Goal: Task Accomplishment & Management: Complete application form

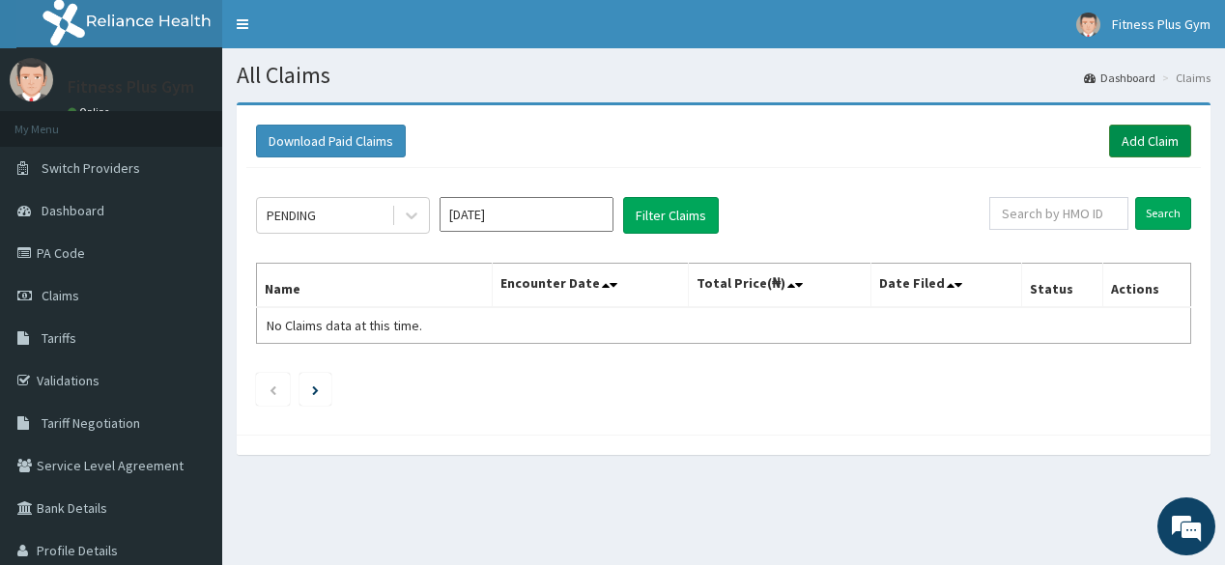
click at [1123, 131] on link "Add Claim" at bounding box center [1150, 141] width 82 height 33
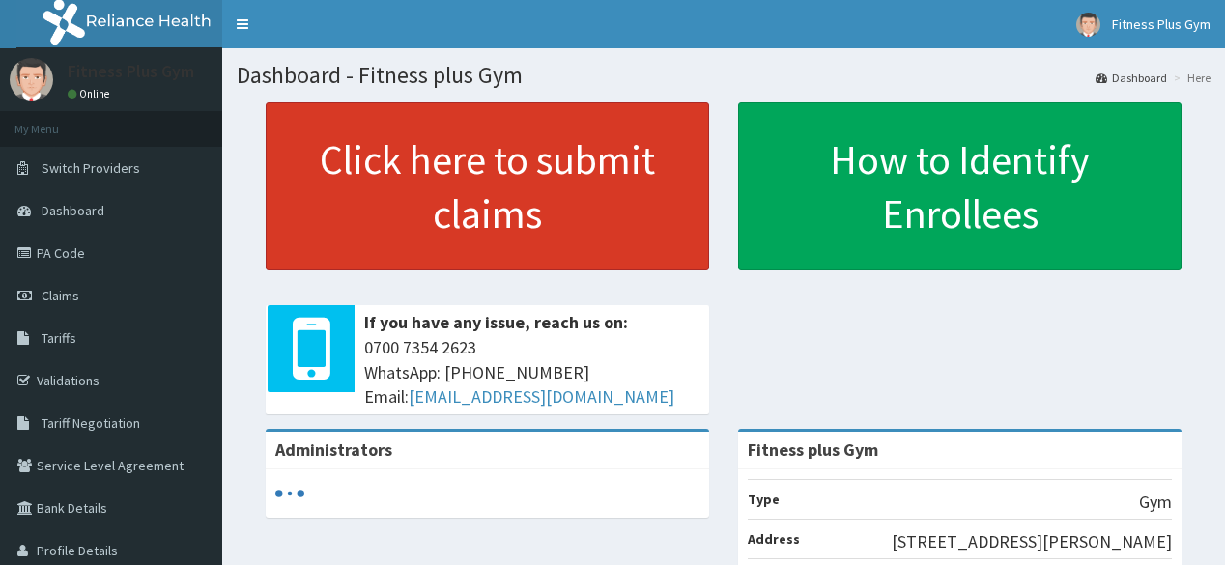
click at [374, 229] on link "Click here to submit claims" at bounding box center [487, 186] width 443 height 168
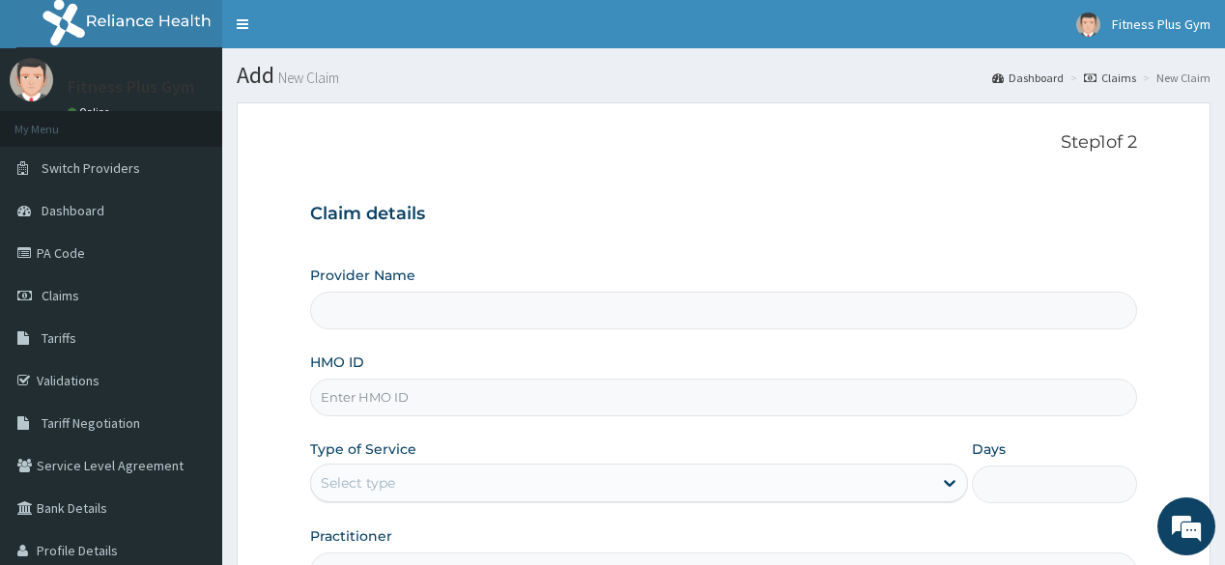
click at [410, 393] on input "HMO ID" at bounding box center [723, 398] width 826 height 38
type input "Fitness plus Gym"
type input "1"
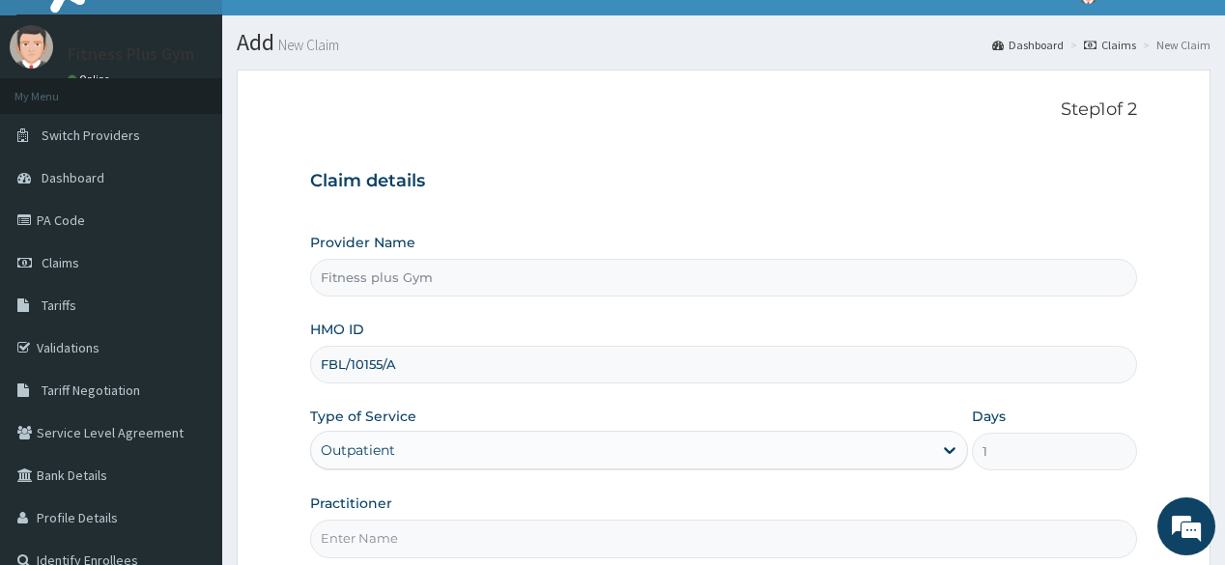
scroll to position [226, 0]
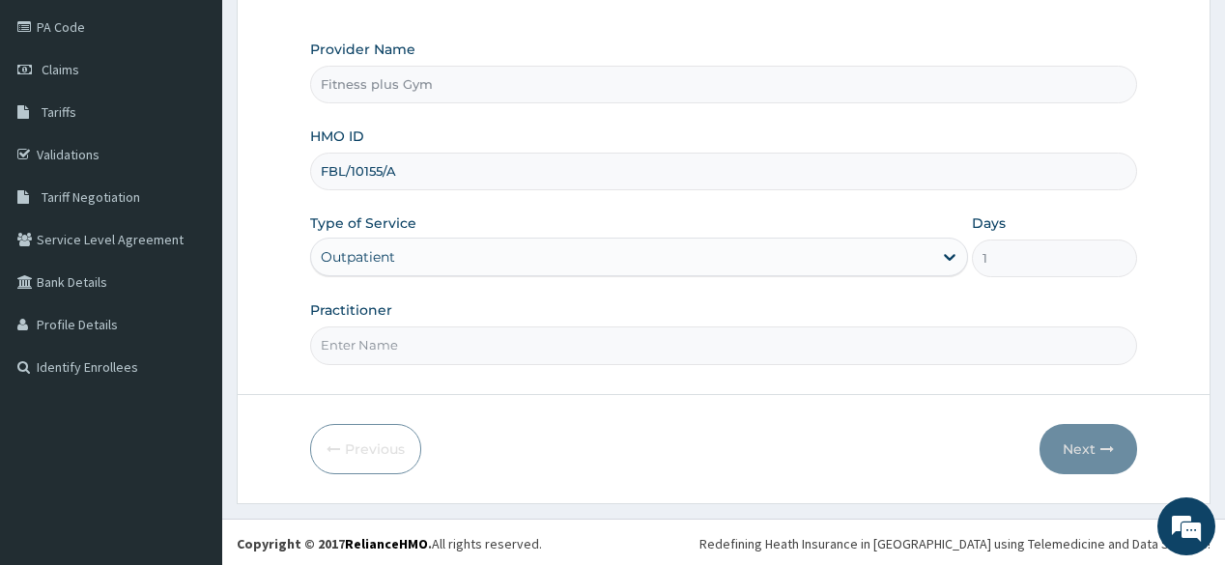
type input "FBL/10155/A"
drag, startPoint x: 326, startPoint y: 329, endPoint x: 460, endPoint y: 352, distance: 135.1
click at [336, 329] on input "Practitioner" at bounding box center [723, 345] width 826 height 38
type input "fitnessplus"
click at [1095, 440] on button "Next" at bounding box center [1088, 449] width 98 height 50
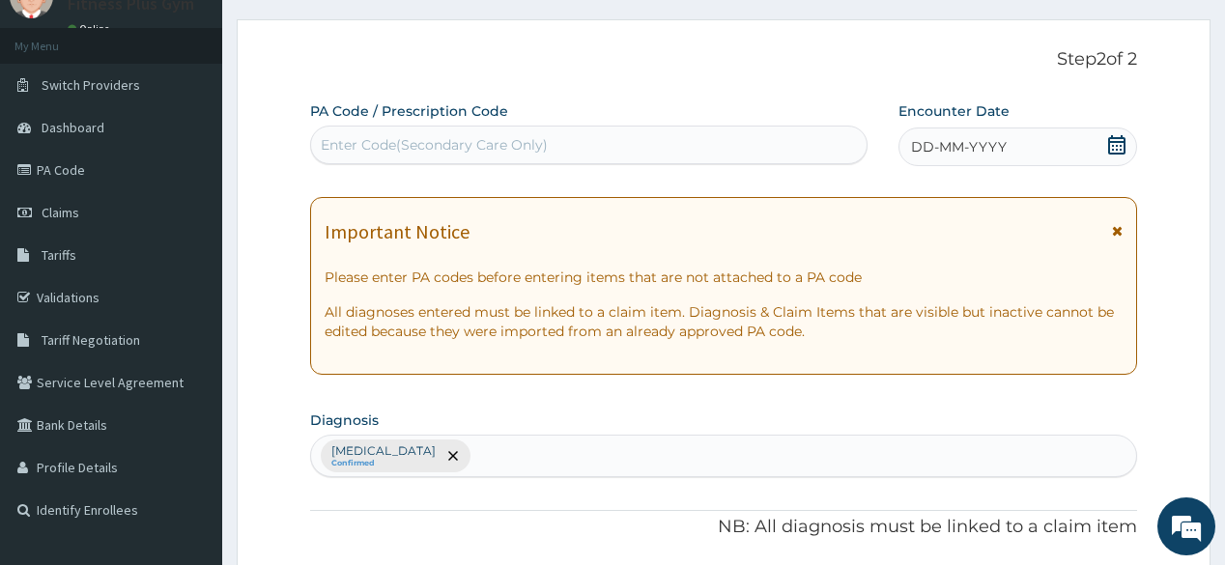
scroll to position [0, 0]
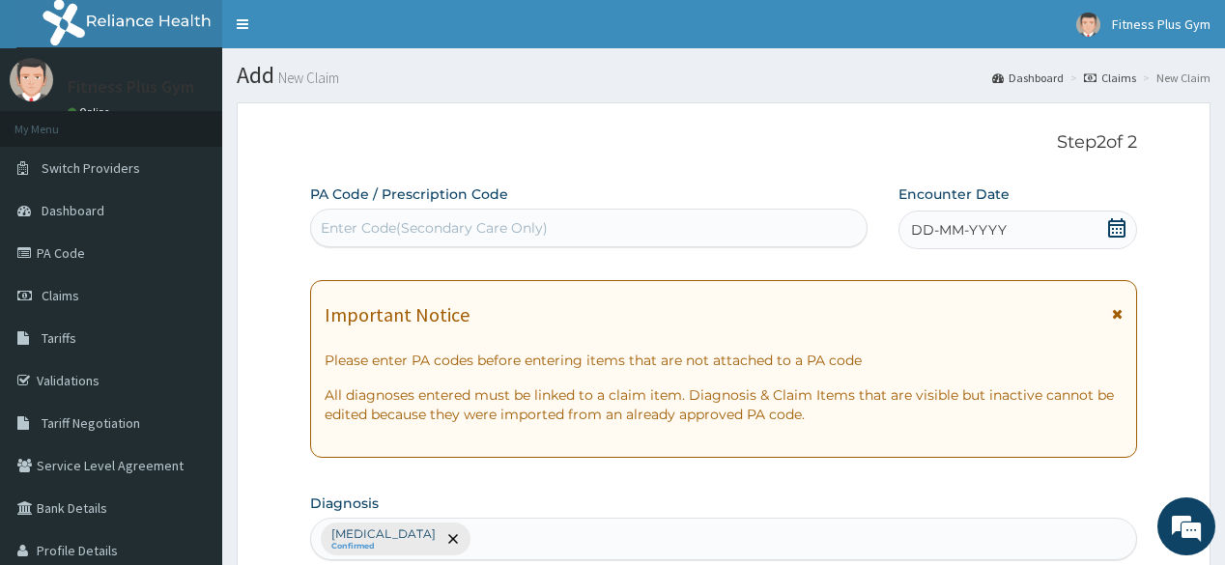
drag, startPoint x: 335, startPoint y: 202, endPoint x: 343, endPoint y: 210, distance: 10.9
click at [338, 202] on label "PA Code / Prescription Code" at bounding box center [409, 193] width 198 height 19
click at [351, 224] on div "Enter Code(Secondary Care Only)" at bounding box center [434, 227] width 227 height 19
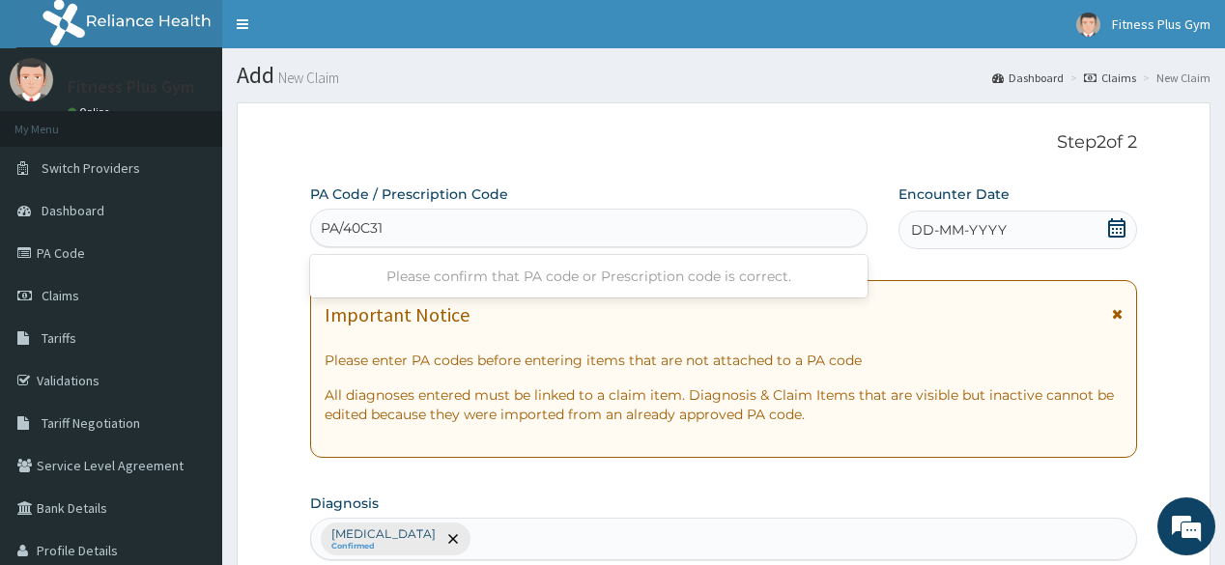
type input "PA/40C31C"
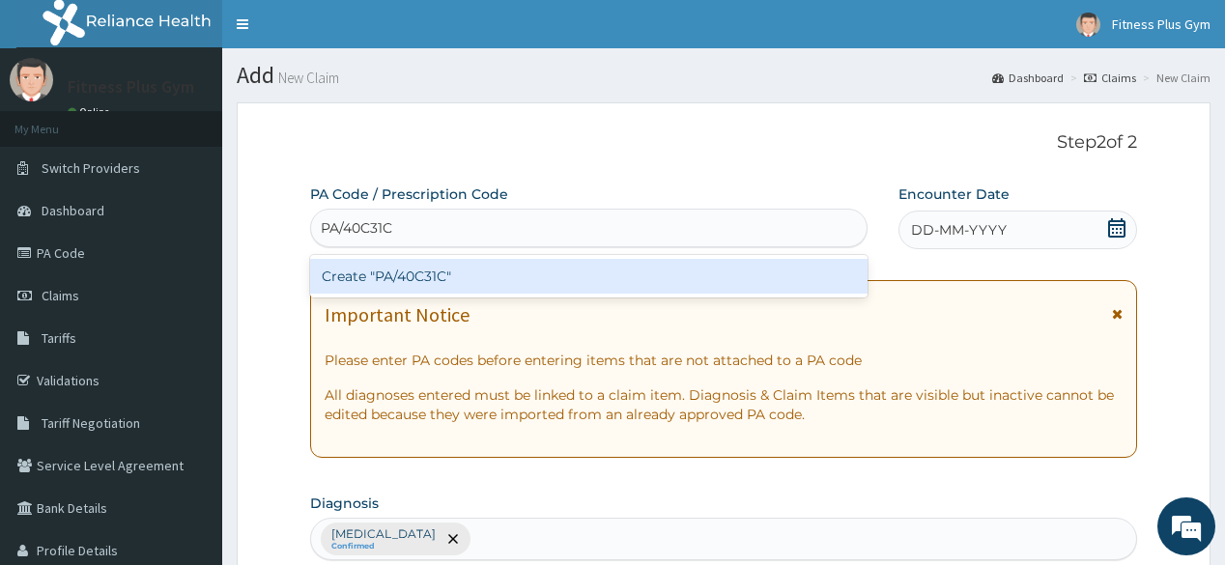
click at [397, 262] on div "Create "PA/40C31C"" at bounding box center [588, 276] width 556 height 35
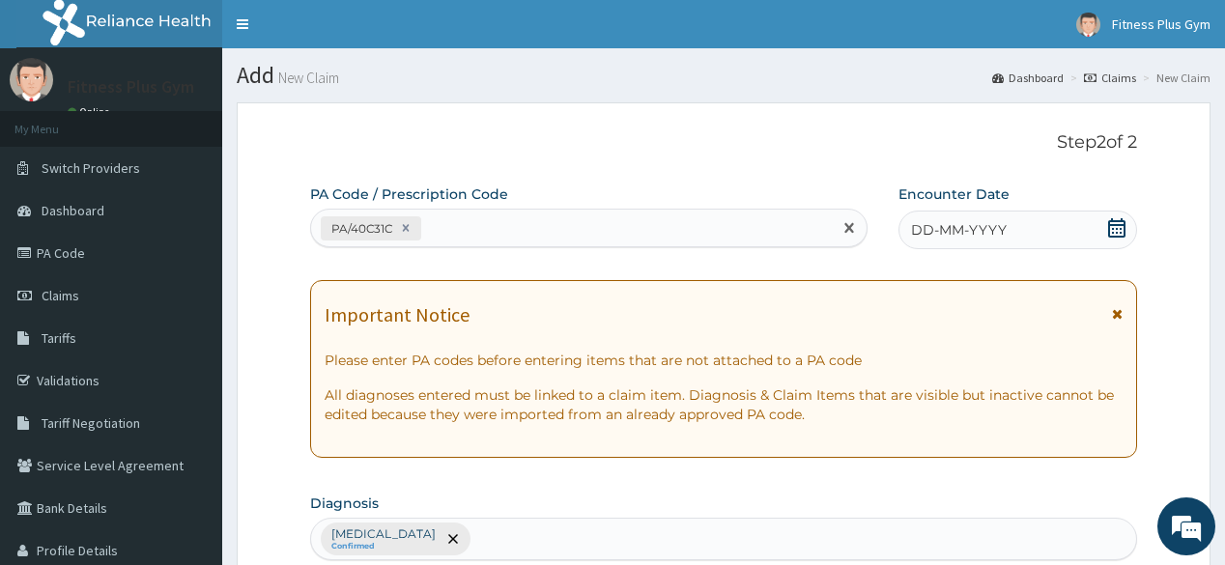
click at [975, 228] on span "DD-MM-YYYY" at bounding box center [959, 229] width 96 height 19
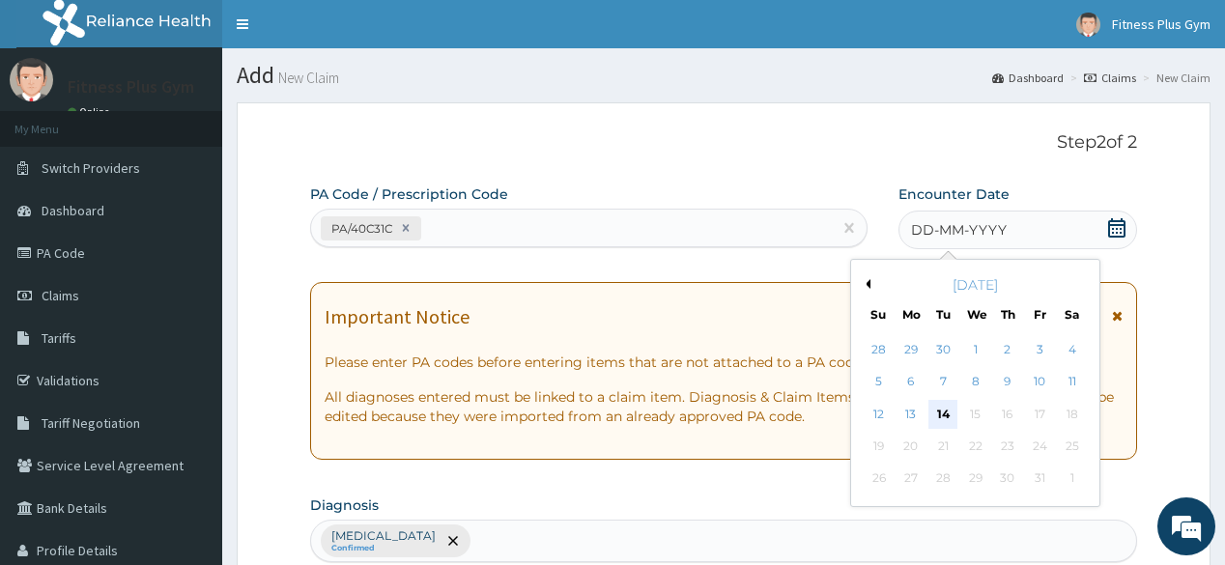
click at [943, 402] on div "14" at bounding box center [942, 414] width 29 height 29
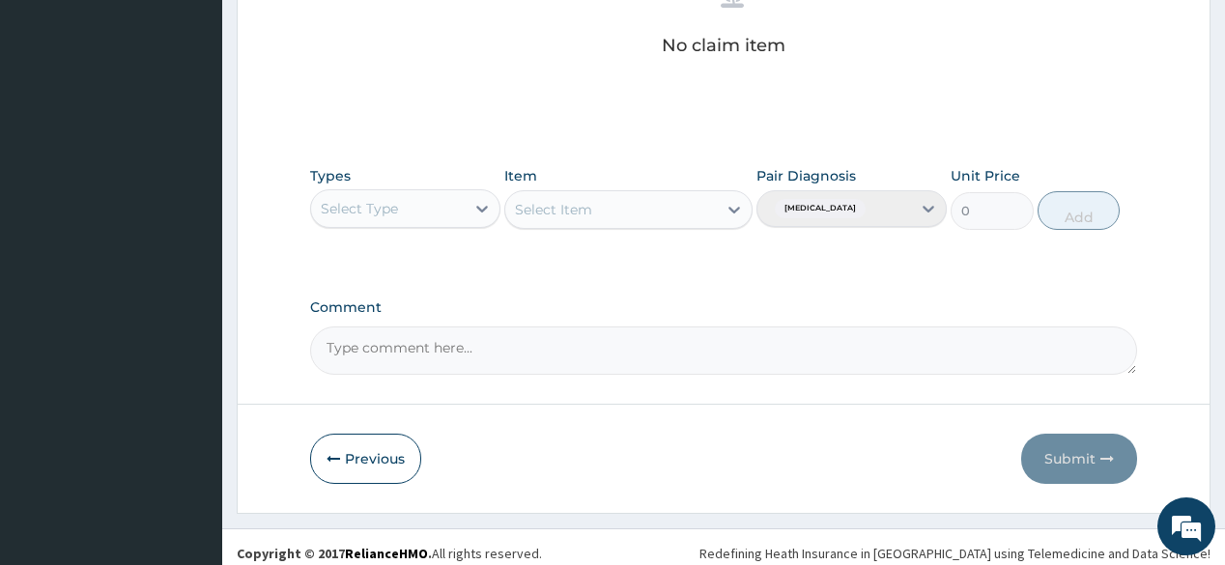
scroll to position [826, 0]
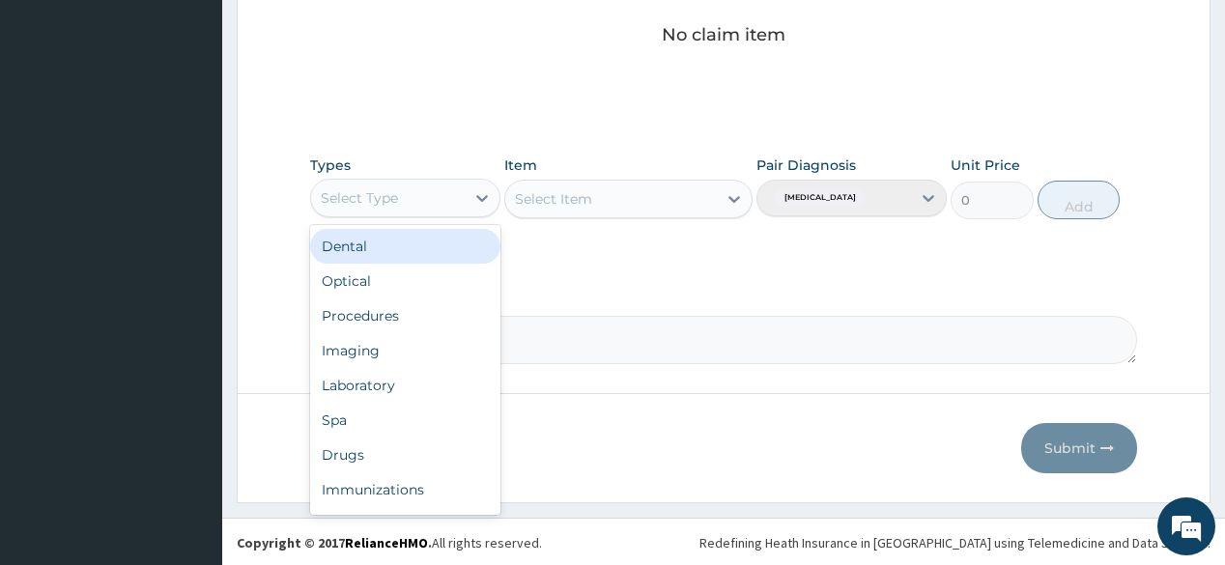
click at [409, 191] on div "Select Type" at bounding box center [388, 198] width 154 height 31
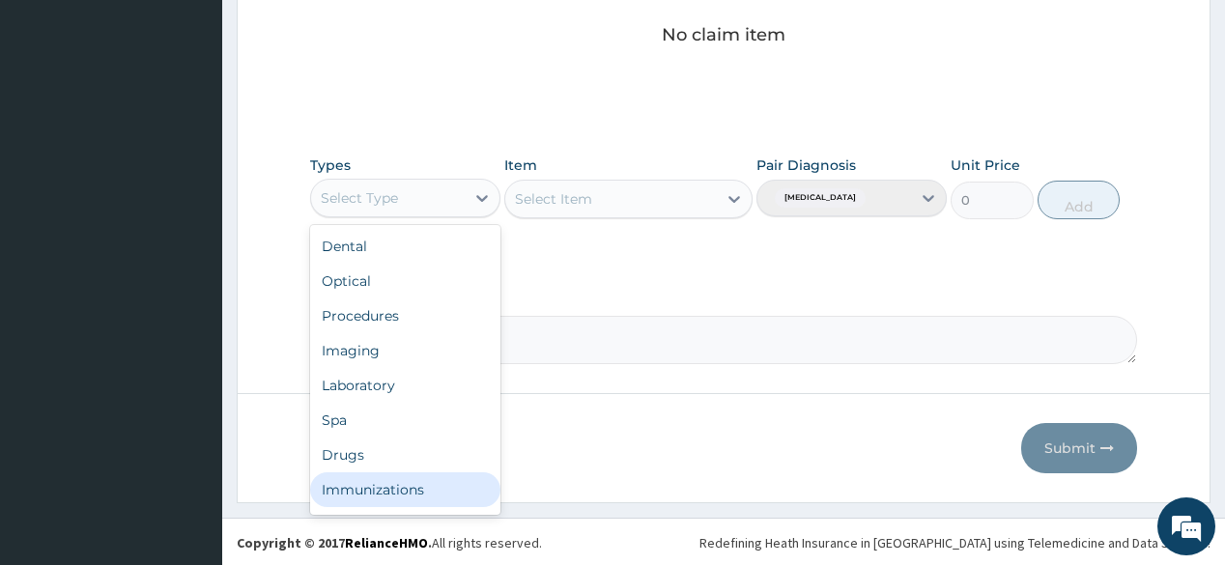
click at [352, 503] on div "Immunizations" at bounding box center [405, 489] width 190 height 35
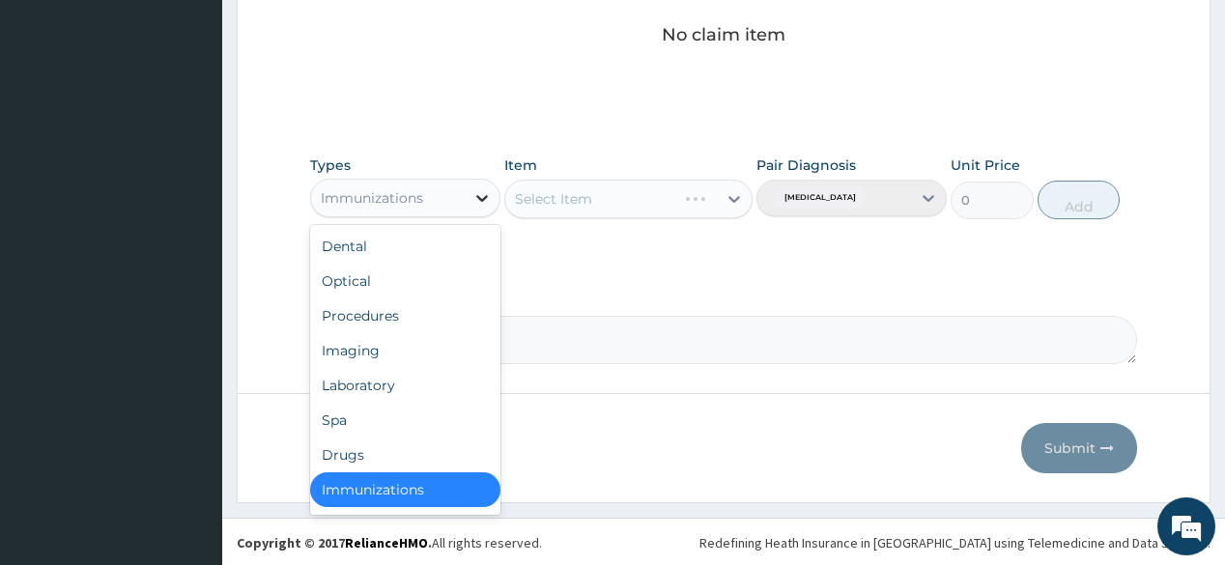
click at [479, 193] on icon at bounding box center [481, 197] width 19 height 19
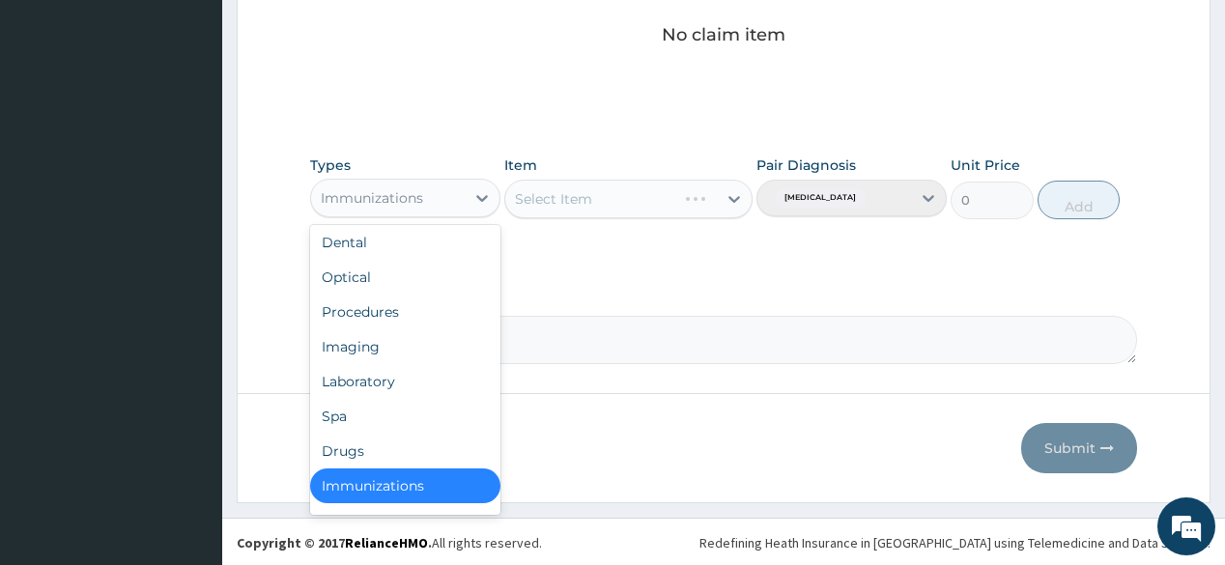
scroll to position [66, 0]
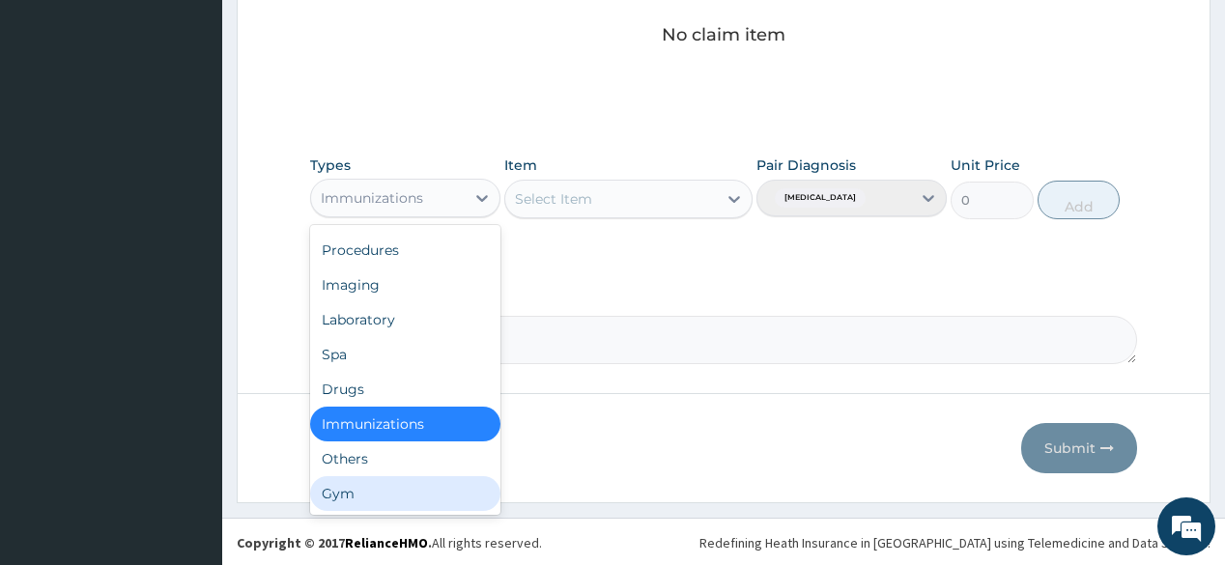
drag, startPoint x: 353, startPoint y: 491, endPoint x: 396, endPoint y: 444, distance: 62.9
click at [354, 491] on div "Gym" at bounding box center [405, 493] width 190 height 35
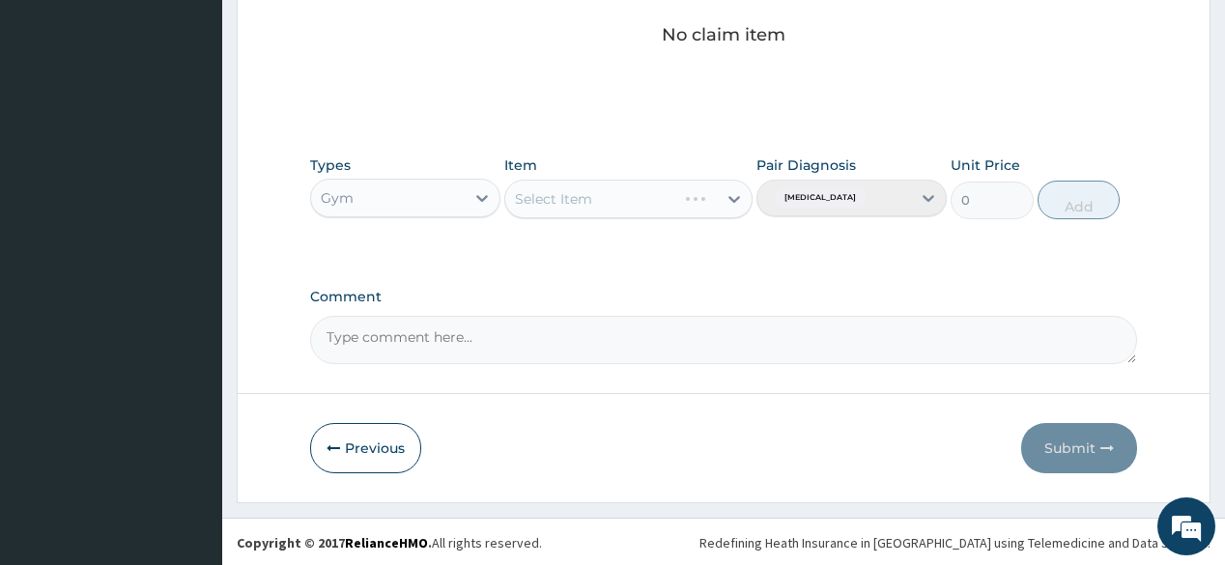
click at [617, 189] on div "Select Item" at bounding box center [628, 199] width 248 height 39
click at [617, 197] on div "Select Item" at bounding box center [628, 199] width 248 height 39
click at [617, 200] on div "Select Item" at bounding box center [610, 198] width 211 height 31
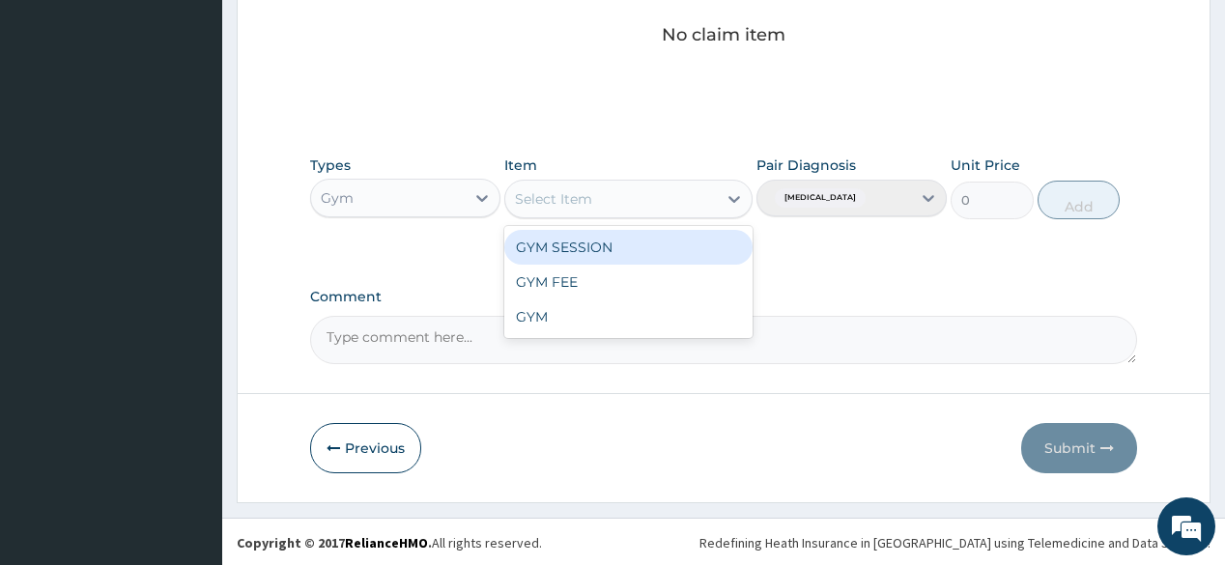
click at [627, 248] on div "GYM SESSION" at bounding box center [628, 247] width 248 height 35
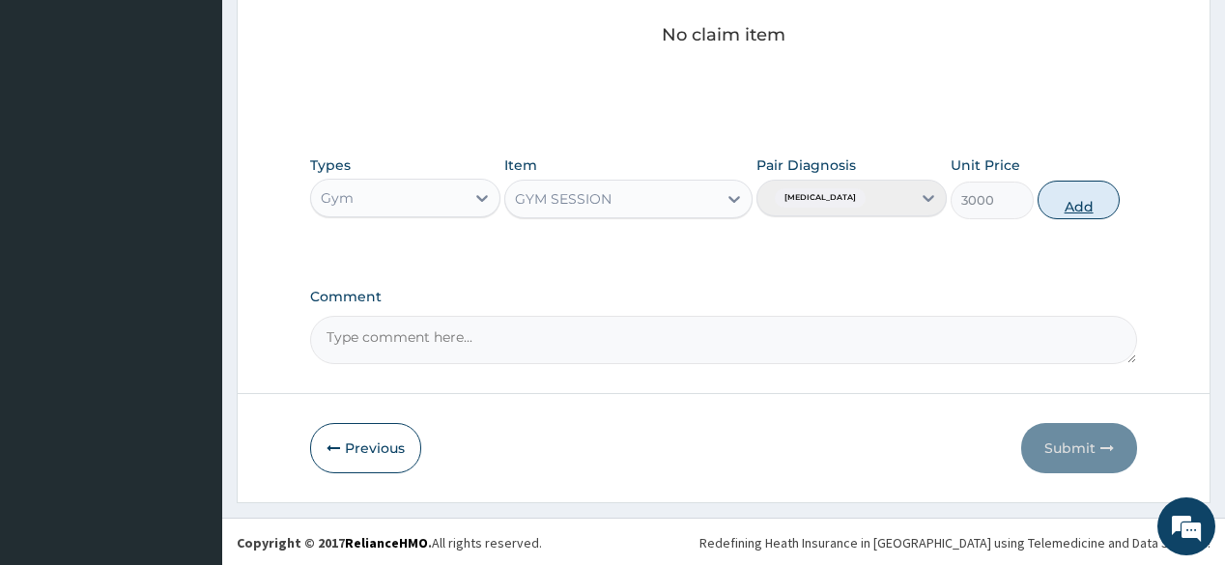
click at [1090, 201] on button "Add" at bounding box center [1078, 200] width 83 height 39
type input "0"
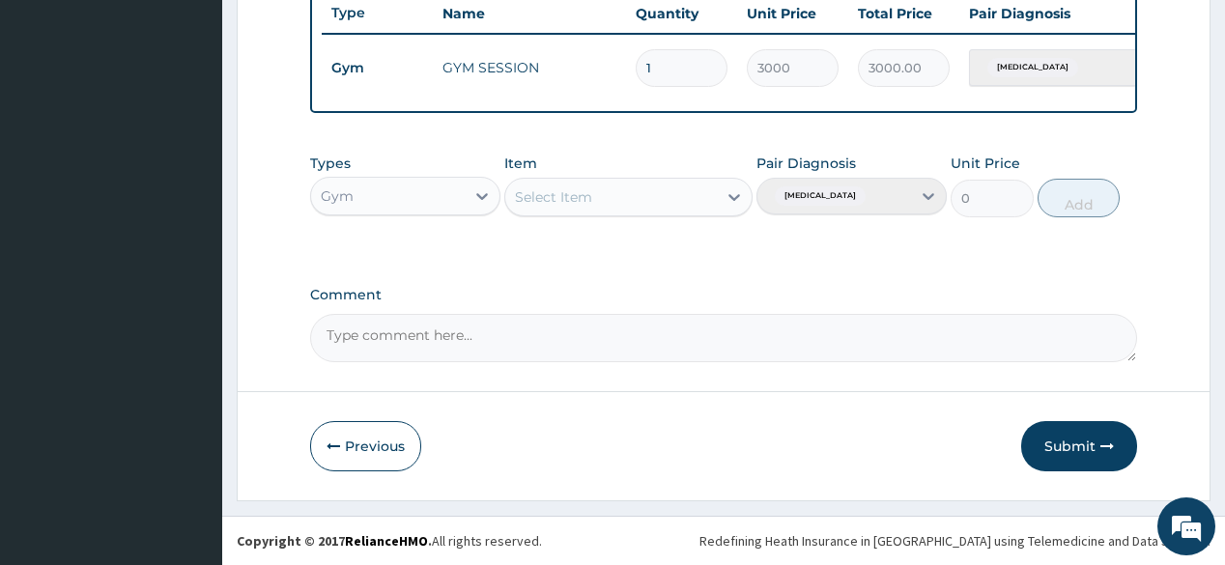
scroll to position [745, 0]
click at [1062, 444] on button "Submit" at bounding box center [1079, 446] width 116 height 50
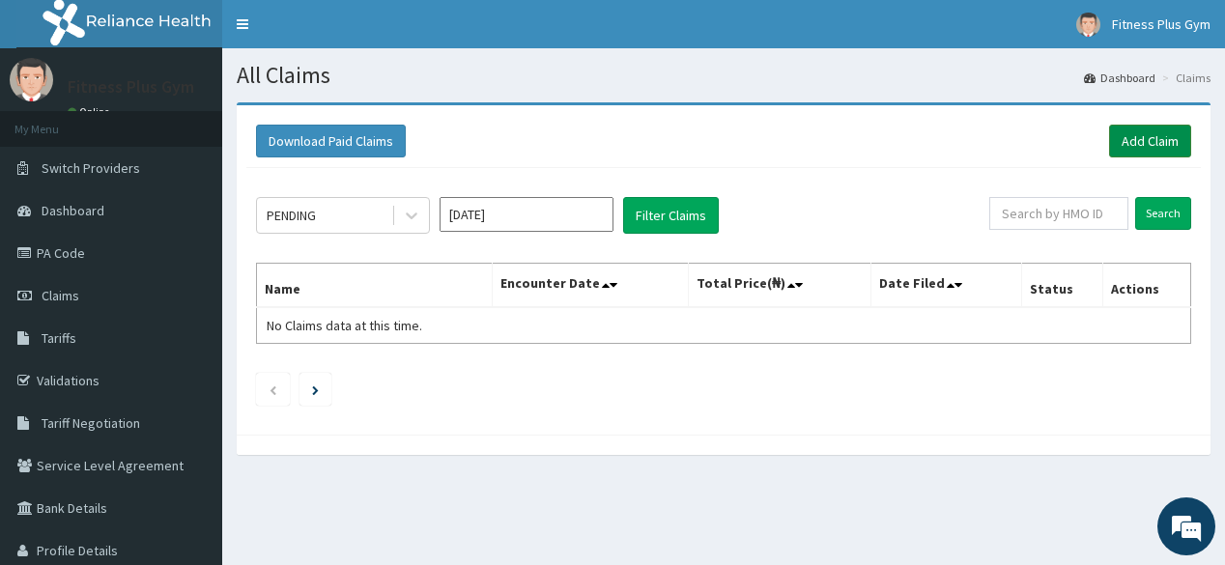
click at [1176, 131] on link "Add Claim" at bounding box center [1150, 141] width 82 height 33
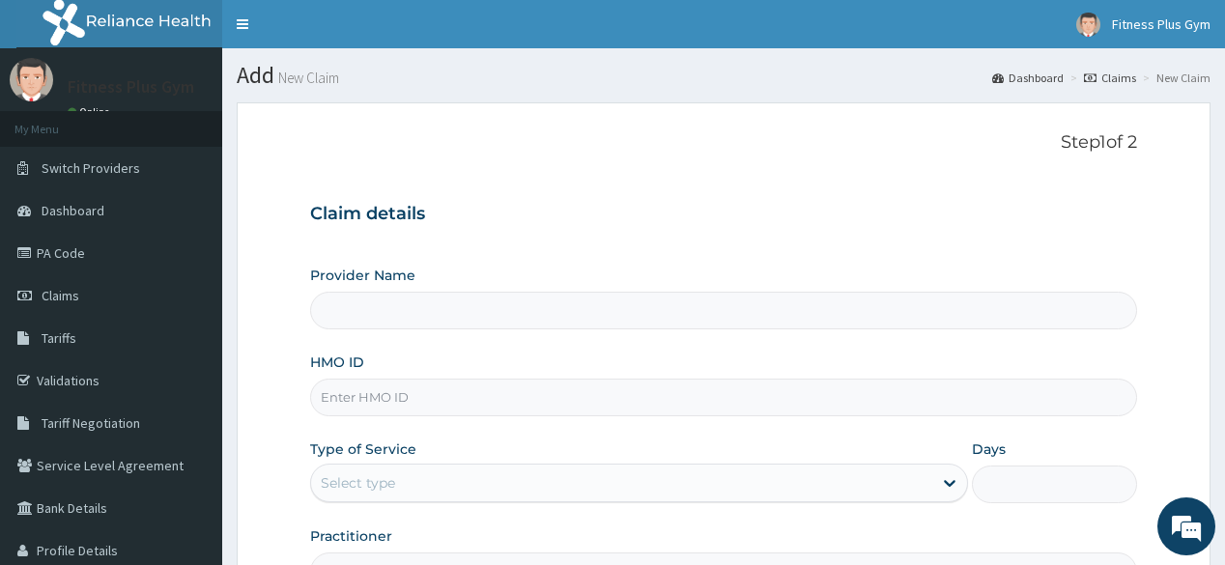
click at [373, 409] on input "HMO ID" at bounding box center [723, 398] width 826 height 38
type input "Fitness plus Gym"
type input "1"
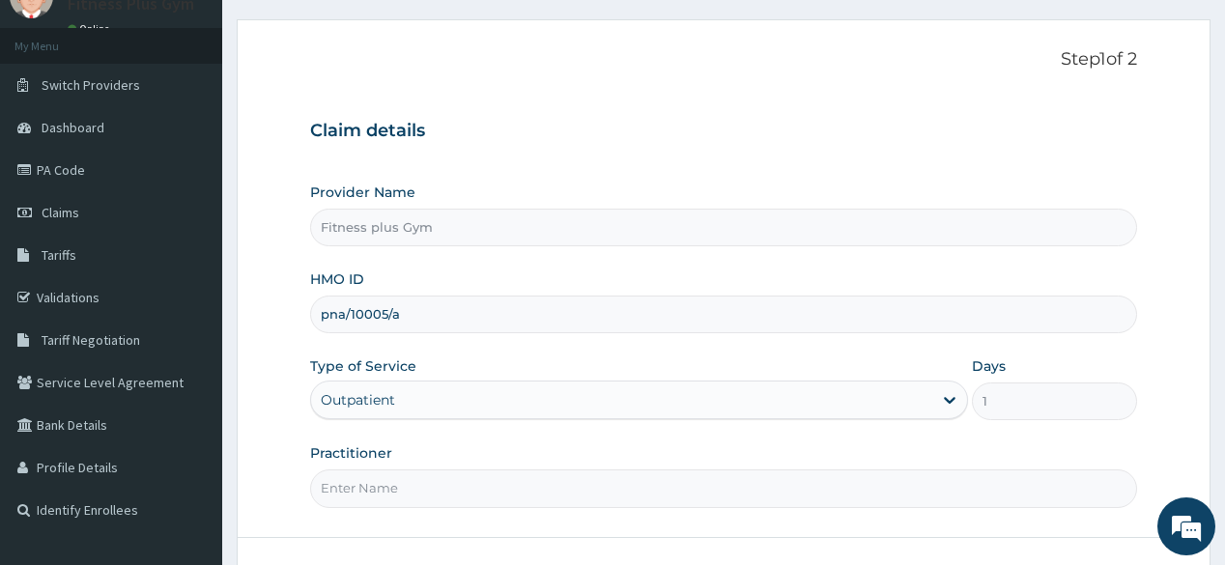
scroll to position [226, 0]
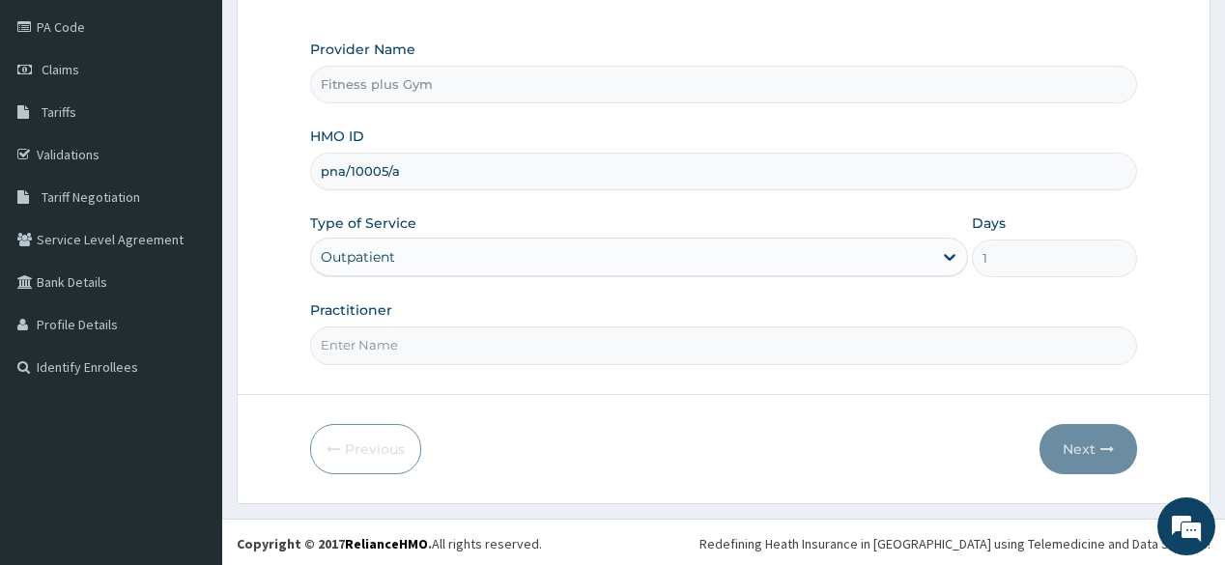
type input "pna/10005/a"
click at [386, 335] on input "Practitioner" at bounding box center [723, 345] width 826 height 38
type input "fitnessplus"
click at [1092, 449] on button "Next" at bounding box center [1088, 449] width 98 height 50
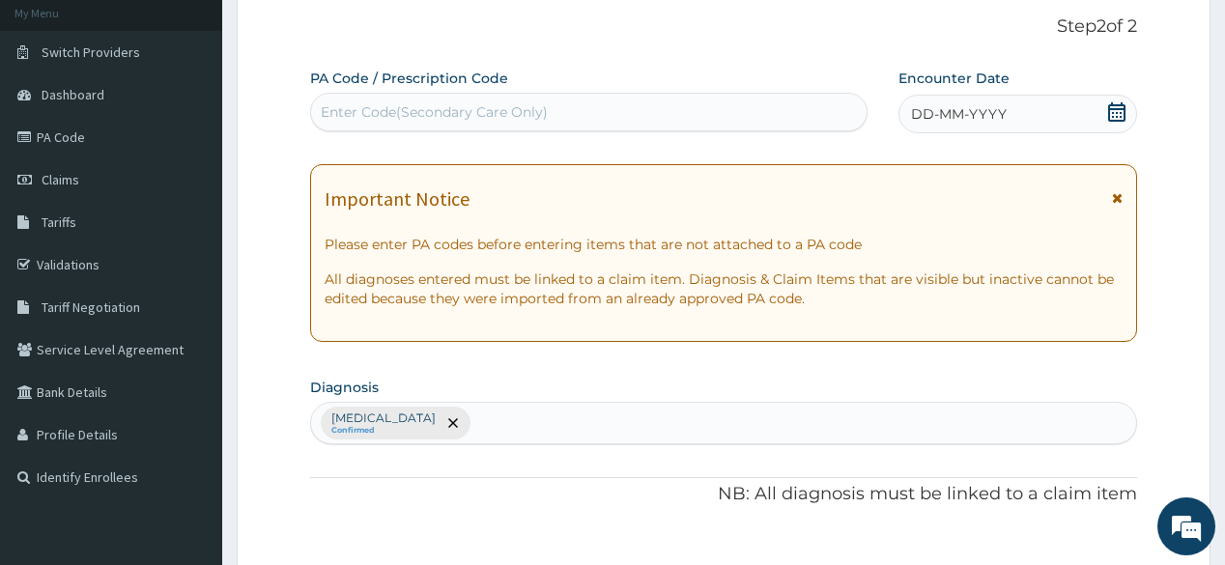
scroll to position [0, 0]
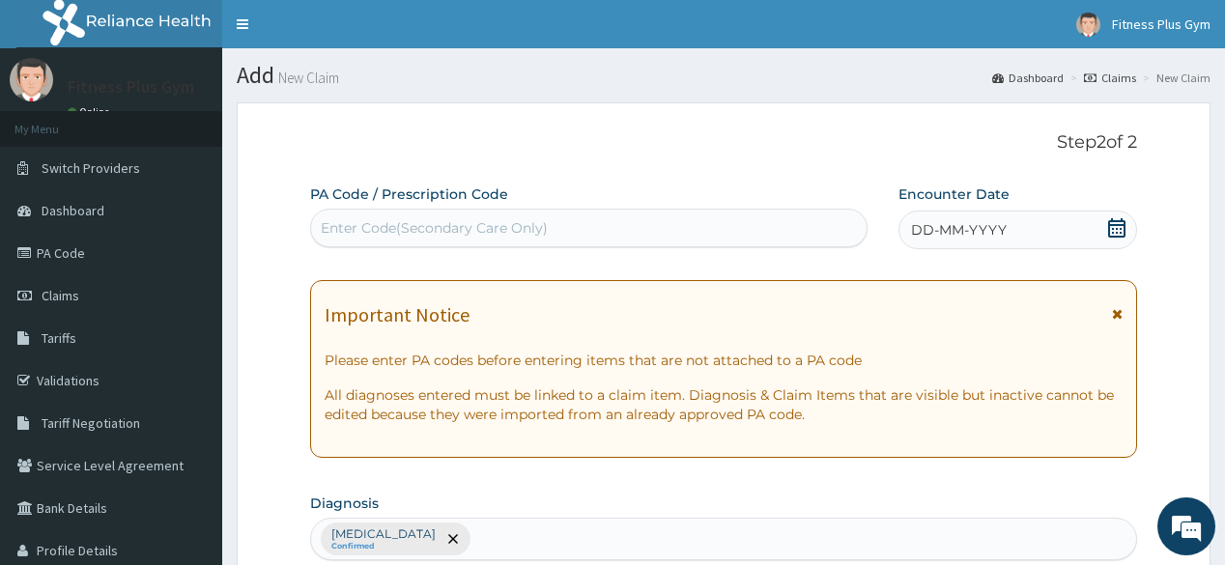
click at [370, 218] on div "Enter Code(Secondary Care Only)" at bounding box center [434, 227] width 227 height 19
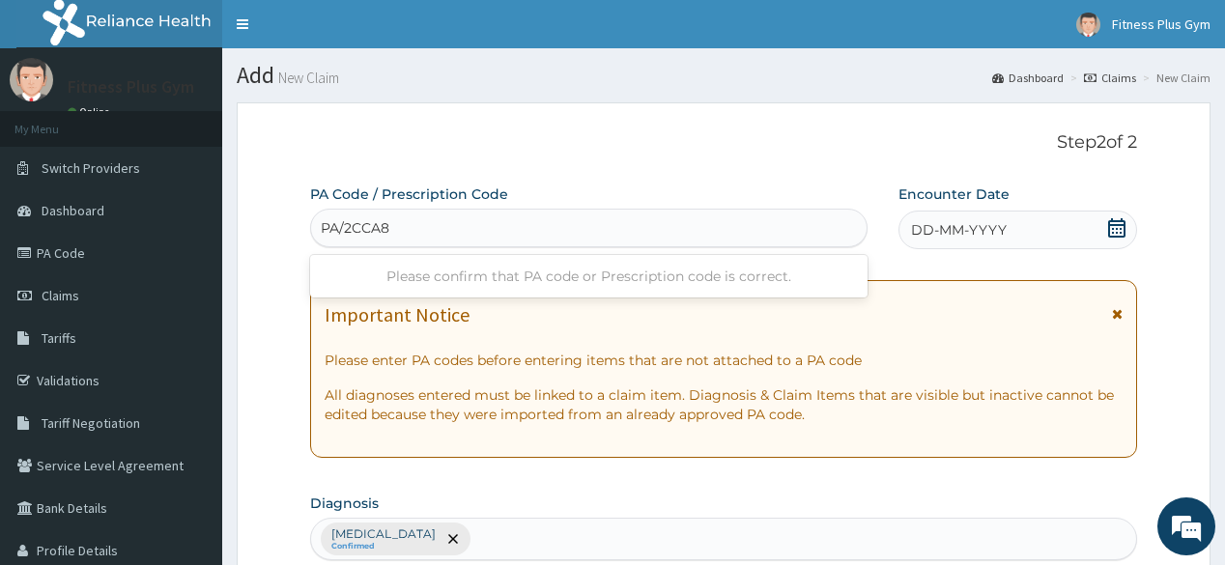
type input "PA/2CCA83"
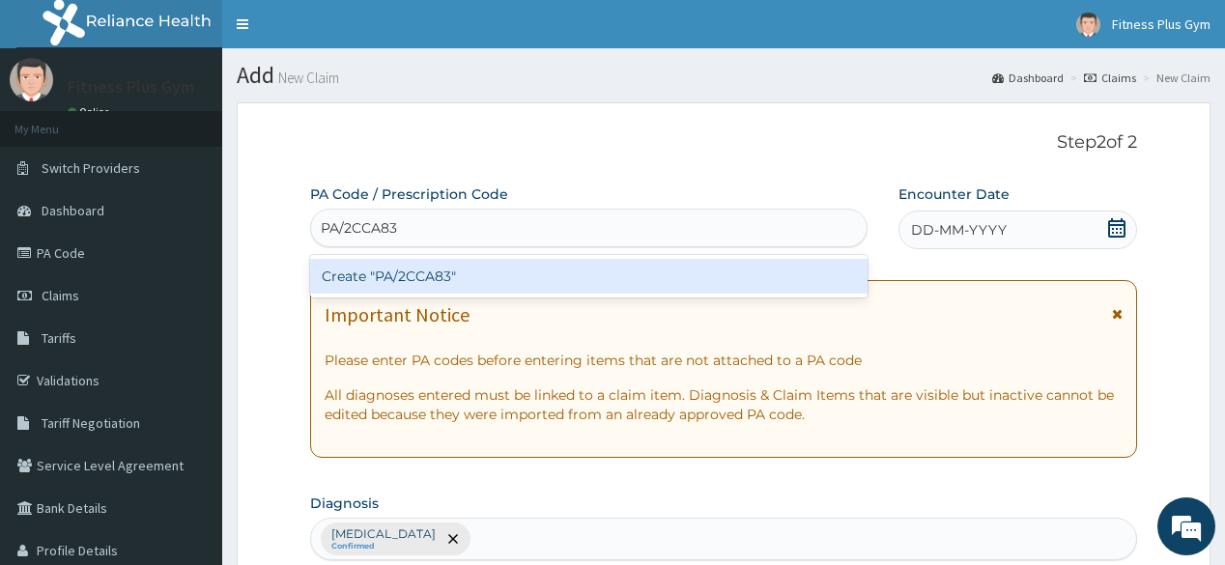
click at [403, 272] on div "Create "PA/2CCA83"" at bounding box center [588, 276] width 556 height 35
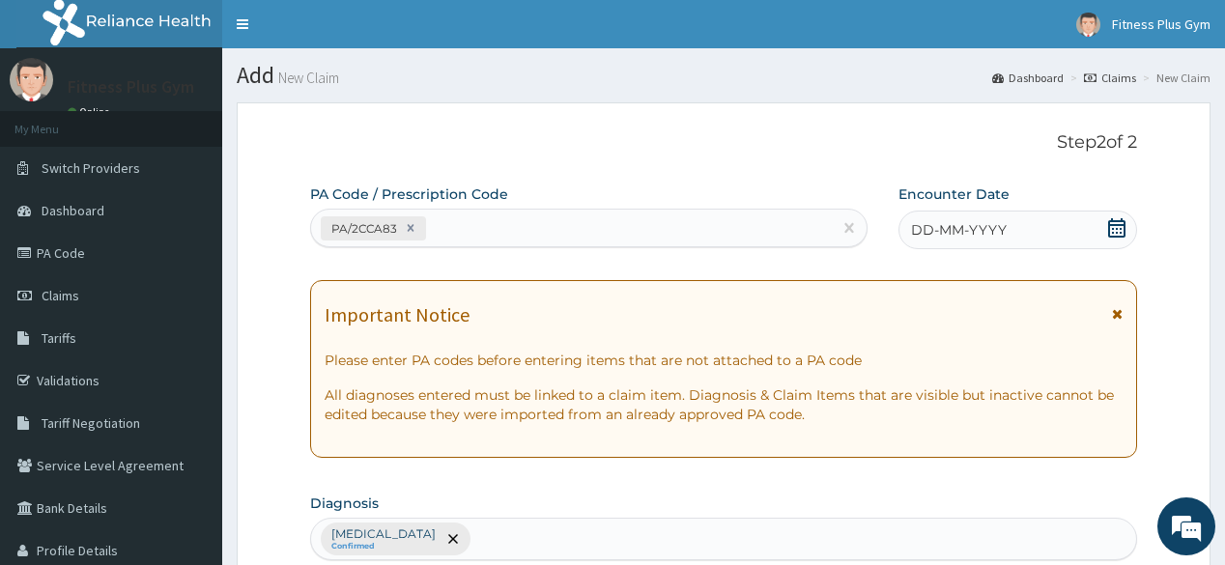
click at [1009, 228] on div "DD-MM-YYYY" at bounding box center [1017, 230] width 239 height 39
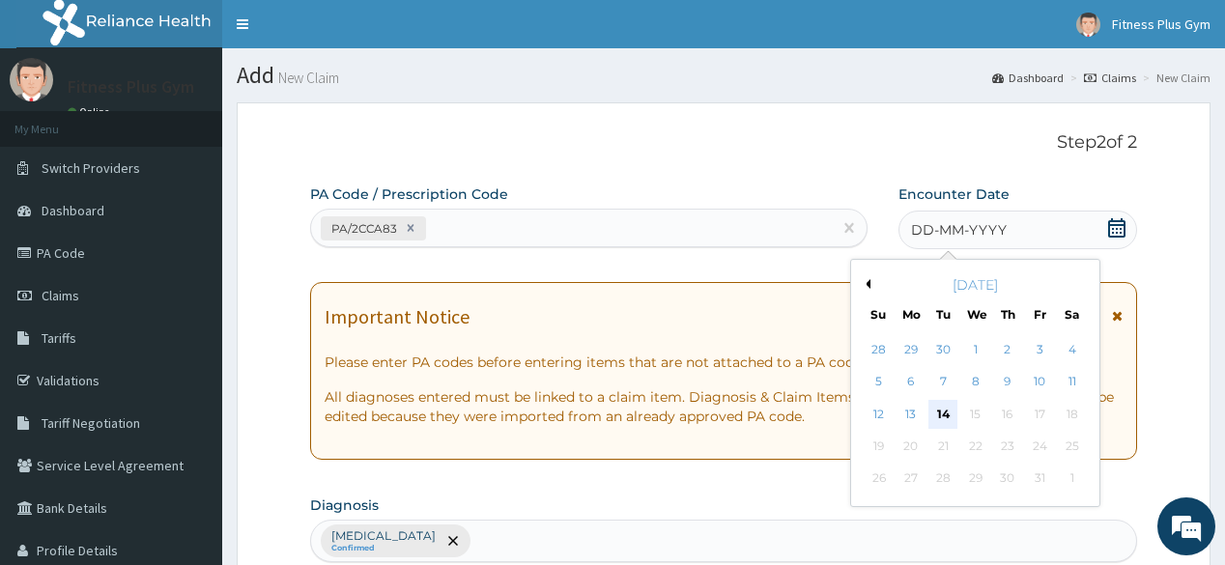
click at [952, 417] on div "14" at bounding box center [942, 414] width 29 height 29
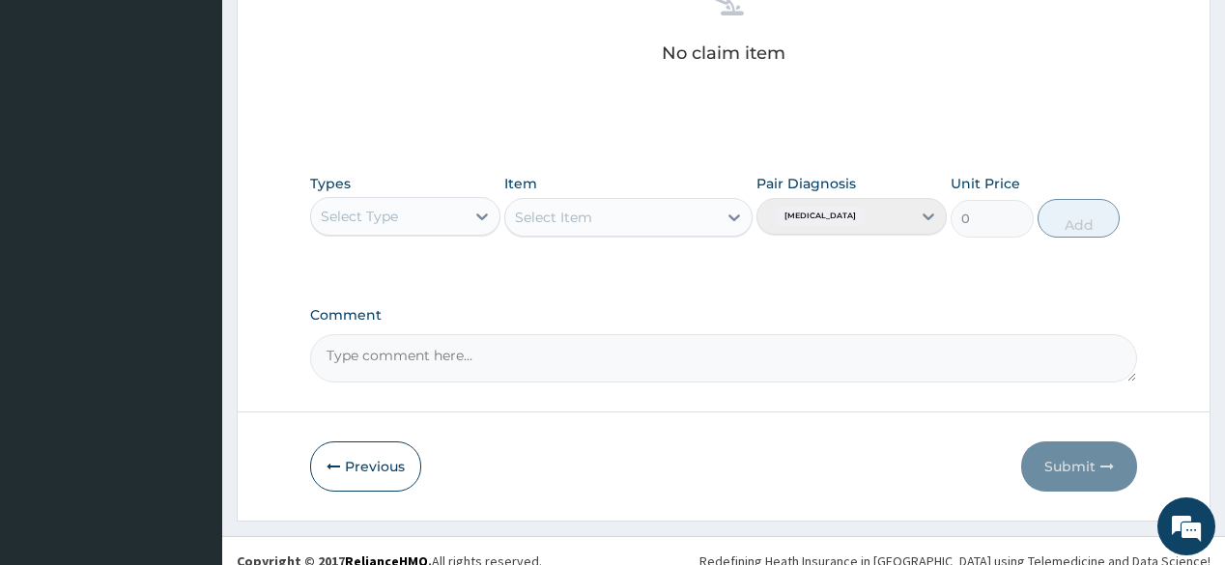
scroll to position [826, 0]
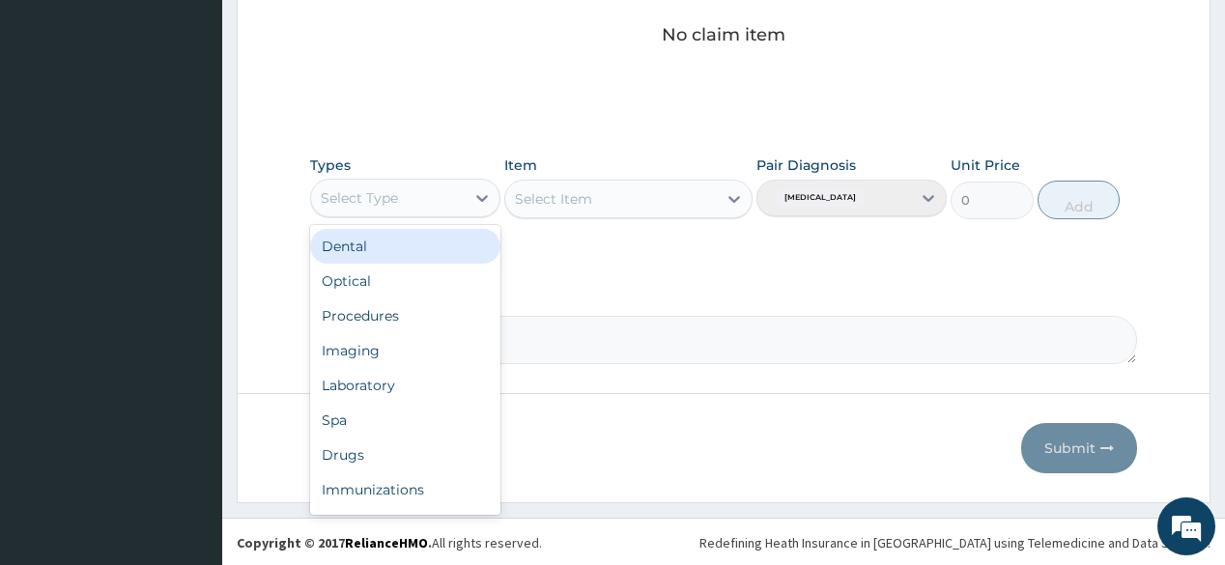
click at [441, 200] on div "Select Type" at bounding box center [388, 198] width 154 height 31
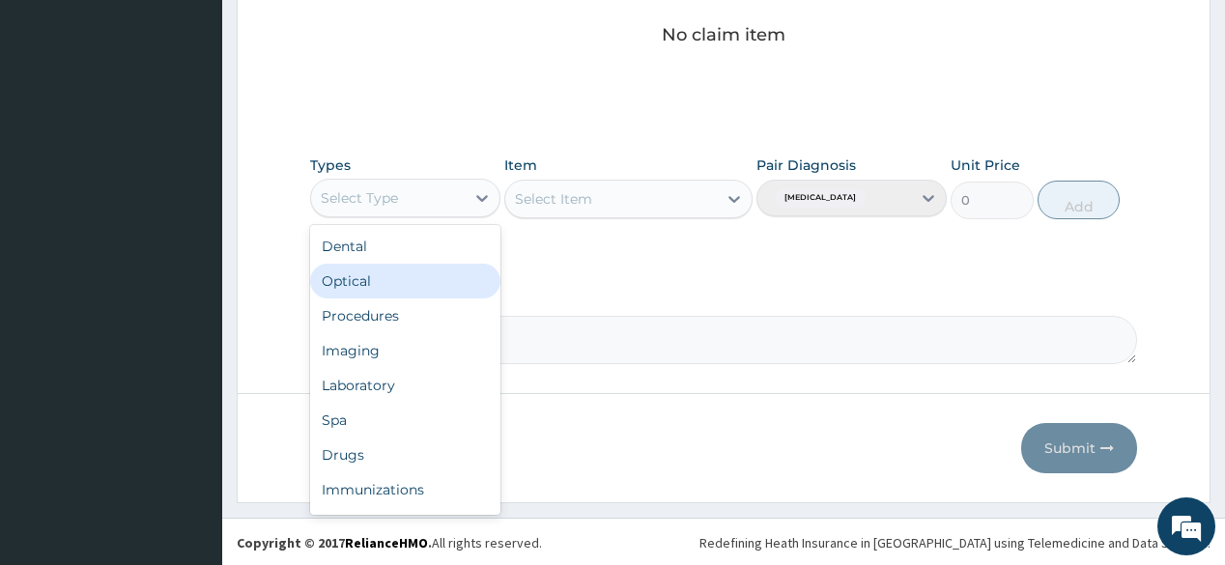
scroll to position [66, 0]
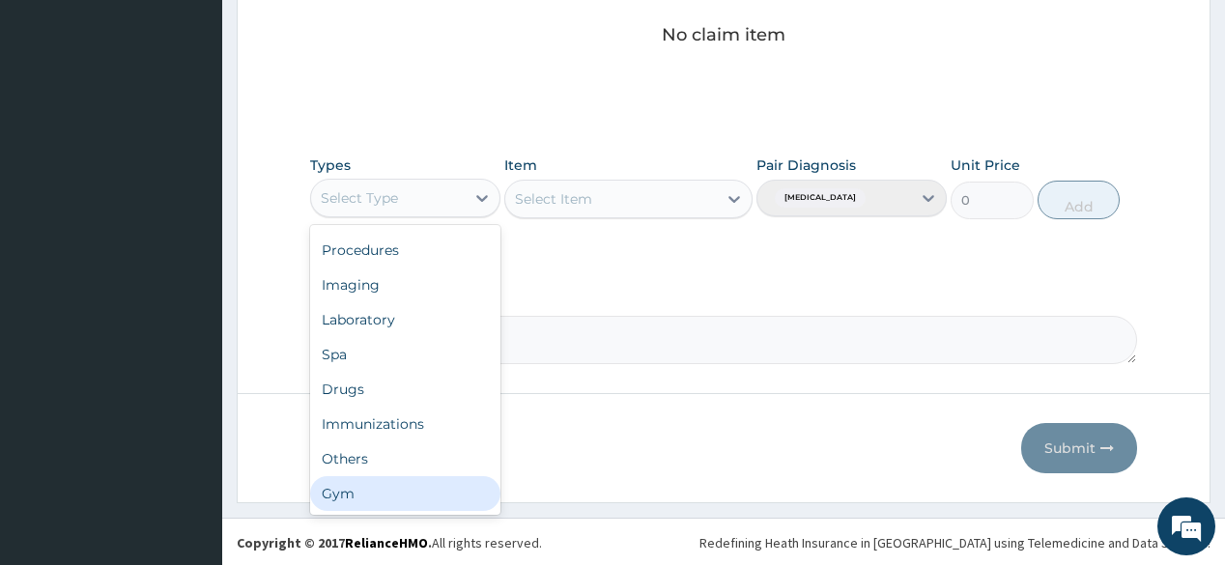
click at [382, 491] on div "Gym" at bounding box center [405, 493] width 190 height 35
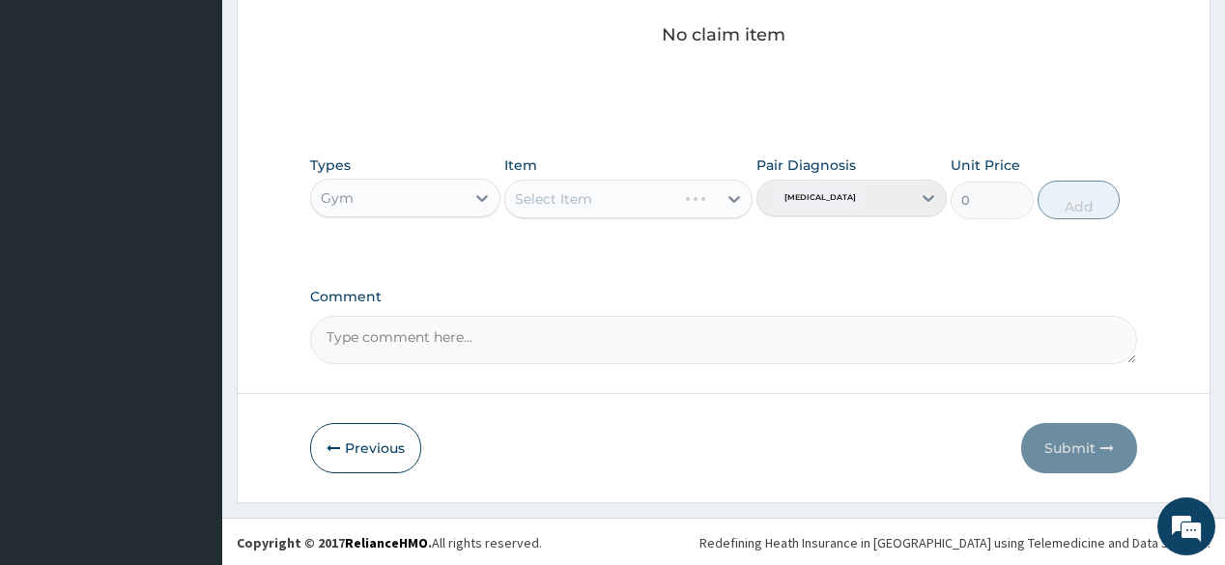
click at [679, 193] on div "Select Item" at bounding box center [628, 199] width 248 height 39
click at [679, 193] on div "Select Item" at bounding box center [610, 198] width 211 height 31
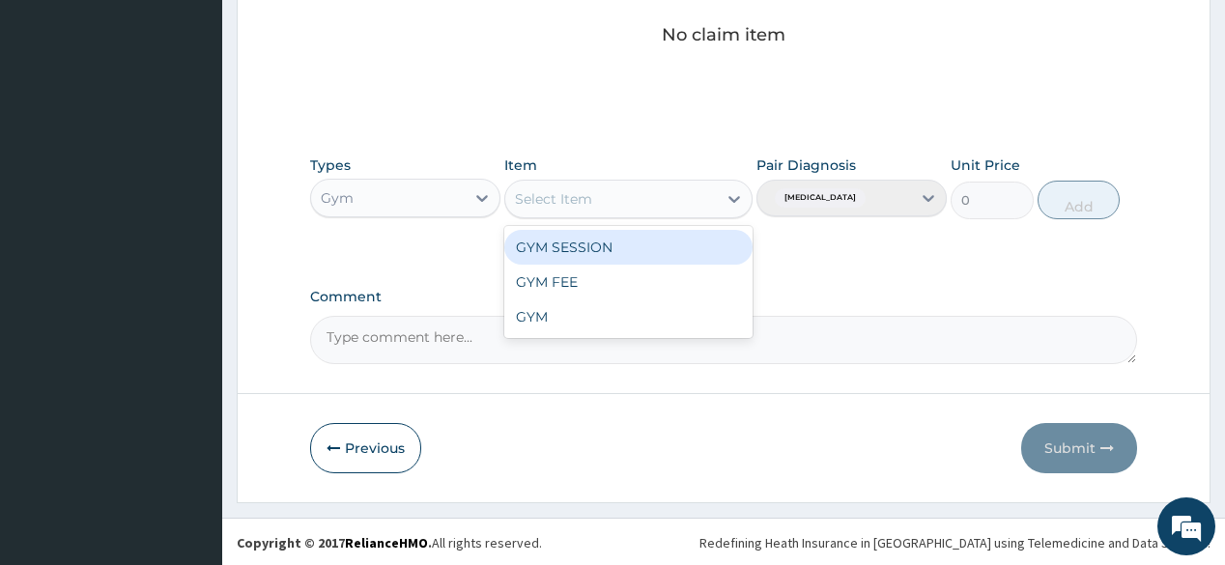
click at [658, 240] on div "GYM SESSION" at bounding box center [628, 247] width 248 height 35
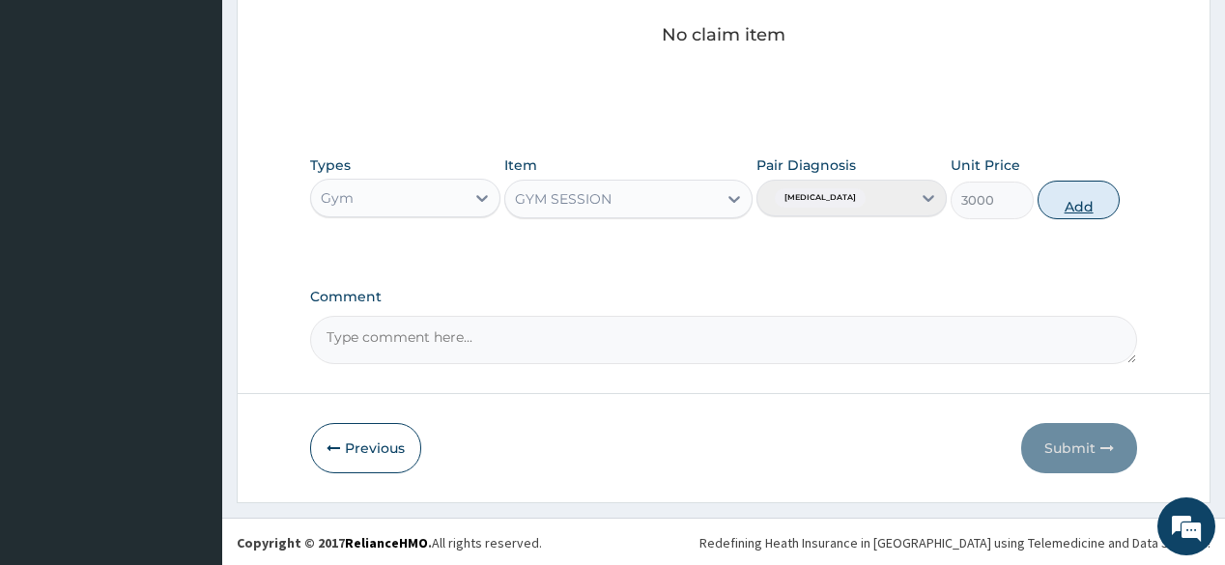
click at [1066, 191] on button "Add" at bounding box center [1078, 200] width 83 height 39
type input "0"
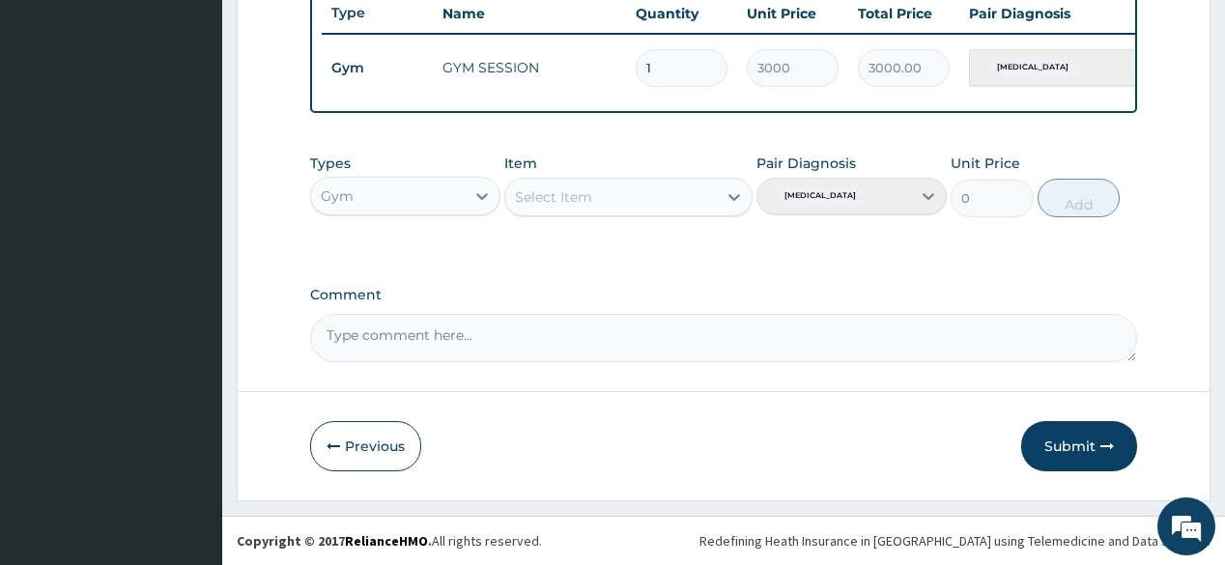
drag, startPoint x: 1060, startPoint y: 432, endPoint x: 1075, endPoint y: 439, distance: 16.4
click at [1074, 437] on button "Submit" at bounding box center [1079, 446] width 116 height 50
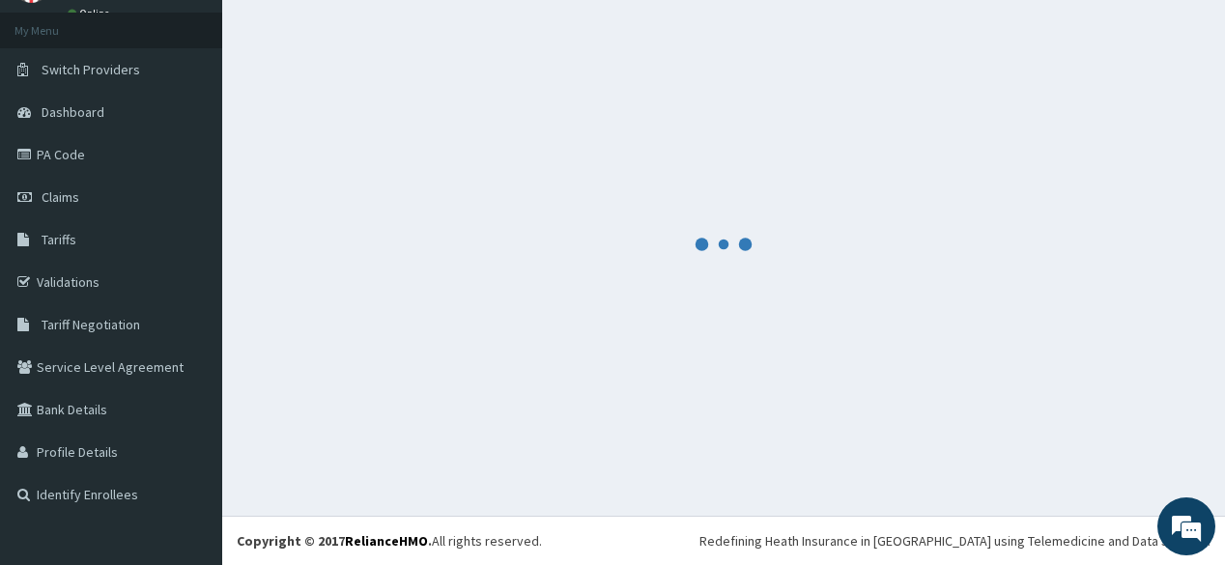
scroll to position [745, 0]
